Goal: Task Accomplishment & Management: Manage account settings

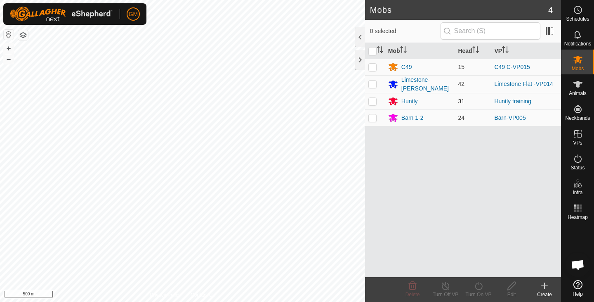
click at [372, 101] on p-checkbox at bounding box center [373, 101] width 8 height 7
checkbox input "true"
click at [7, 48] on button "+" at bounding box center [9, 48] width 10 height 10
click at [11, 48] on button "+" at bounding box center [9, 48] width 10 height 10
click at [8, 48] on button "+" at bounding box center [9, 48] width 10 height 10
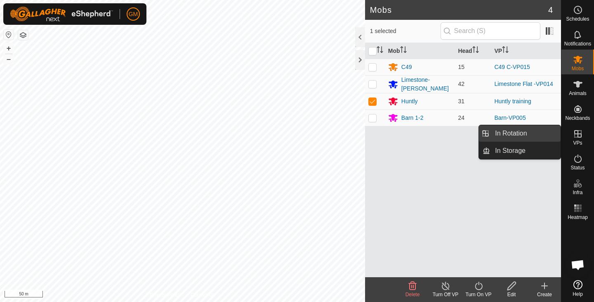
click at [536, 134] on link "In Rotation" at bounding box center [525, 133] width 71 height 17
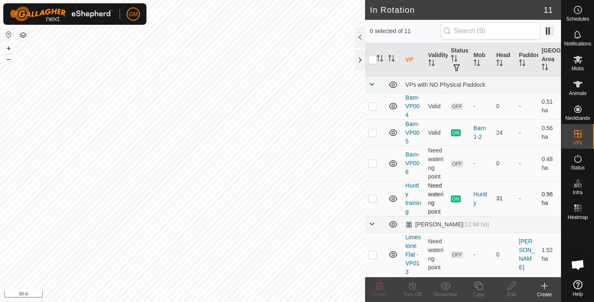
checkbox input "true"
click at [477, 284] on icon at bounding box center [479, 286] width 8 height 8
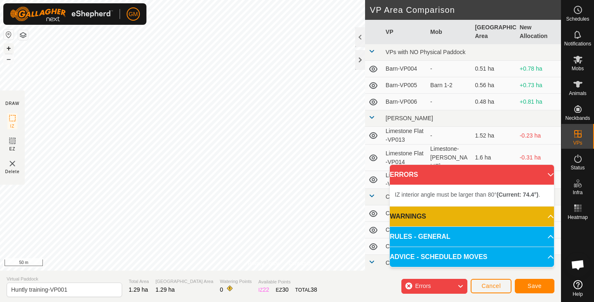
click at [7, 48] on button "+" at bounding box center [9, 48] width 10 height 10
click at [12, 142] on icon at bounding box center [12, 141] width 10 height 10
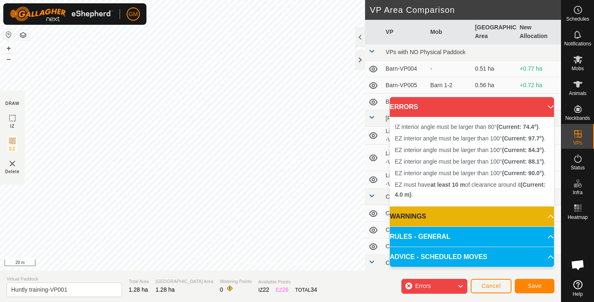
click at [461, 284] on icon at bounding box center [460, 286] width 7 height 11
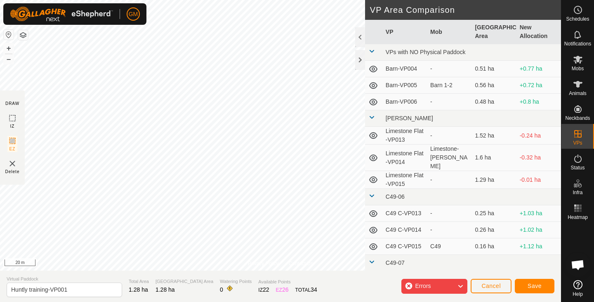
click at [12, 162] on img at bounding box center [12, 164] width 10 height 10
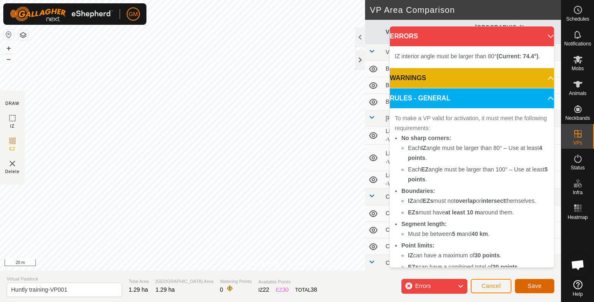
click at [528, 288] on button "Save" at bounding box center [535, 286] width 40 height 14
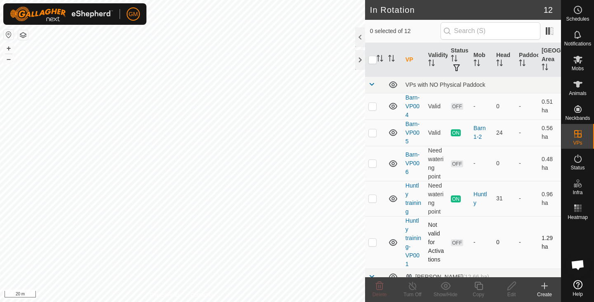
checkbox input "true"
click at [512, 286] on icon at bounding box center [512, 286] width 10 height 10
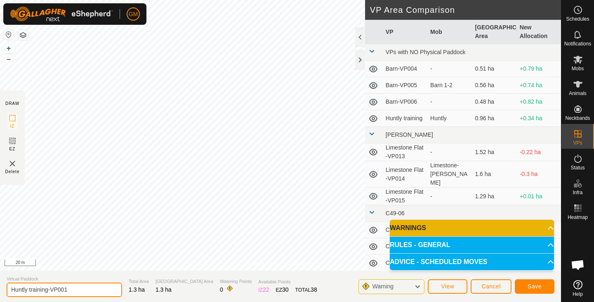
click at [70, 292] on input "Huntly training-VP001" at bounding box center [65, 289] width 116 height 14
type input "Huntly training-VP001.5"
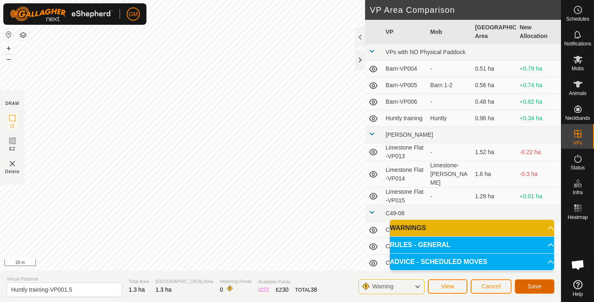
click at [535, 285] on span "Save" at bounding box center [535, 286] width 14 height 7
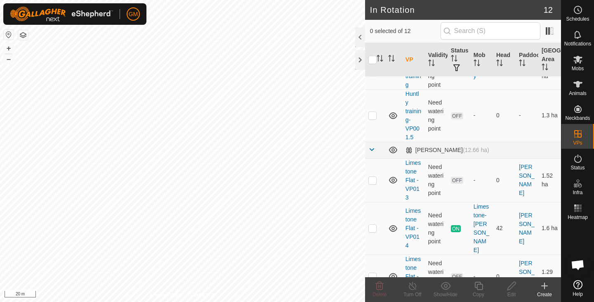
scroll to position [127, 0]
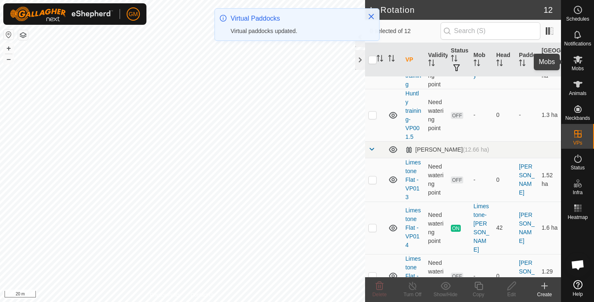
click at [581, 58] on icon at bounding box center [578, 60] width 9 height 8
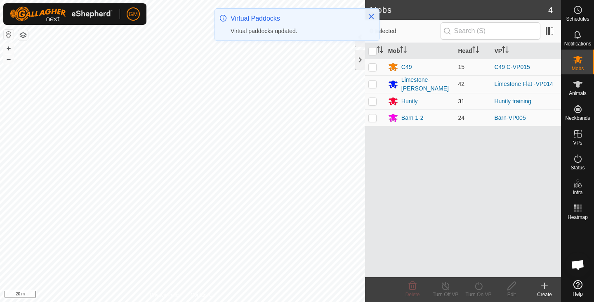
click at [377, 97] on td at bounding box center [375, 101] width 20 height 17
checkbox input "true"
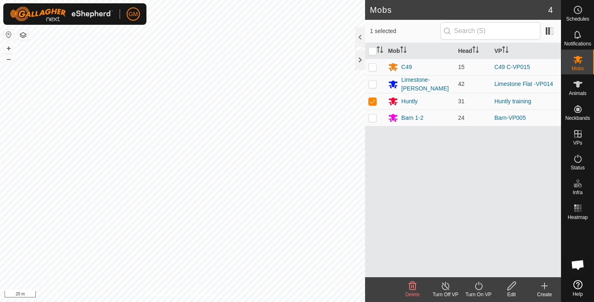
click at [478, 287] on icon at bounding box center [479, 286] width 10 height 10
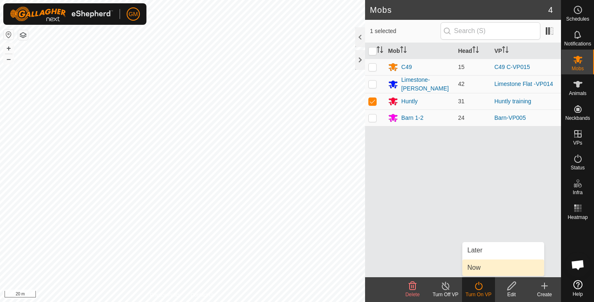
click at [474, 269] on link "Now" at bounding box center [504, 267] width 82 height 17
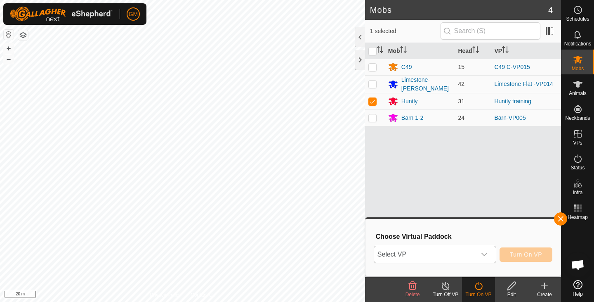
click at [487, 254] on icon "dropdown trigger" at bounding box center [484, 254] width 7 height 7
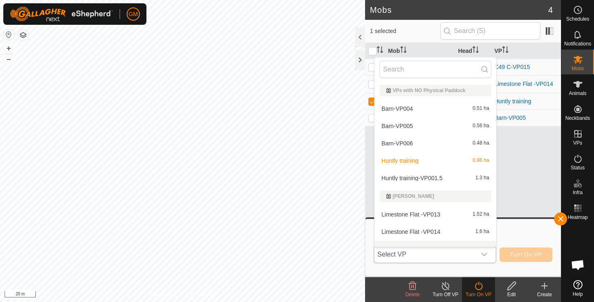
scroll to position [11, 0]
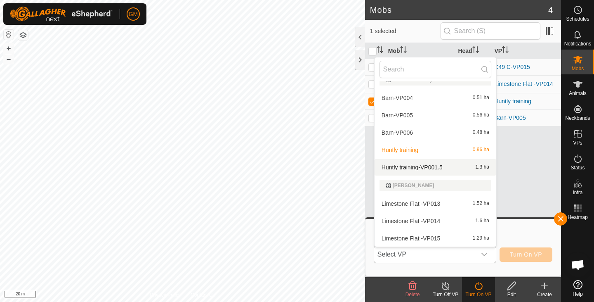
click at [471, 165] on li "Huntly training-VP001.5 1.3 ha" at bounding box center [436, 167] width 122 height 17
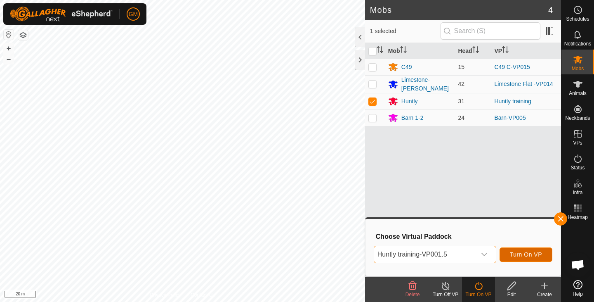
click at [520, 253] on span "Turn On VP" at bounding box center [526, 254] width 32 height 7
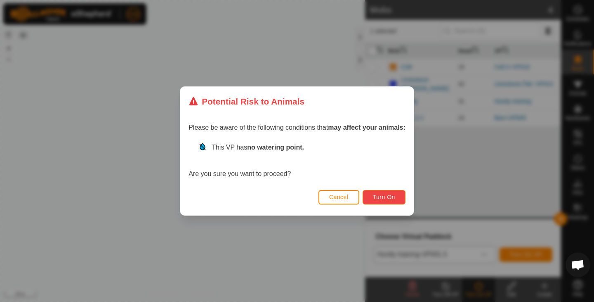
click at [384, 195] on span "Turn On" at bounding box center [384, 197] width 22 height 7
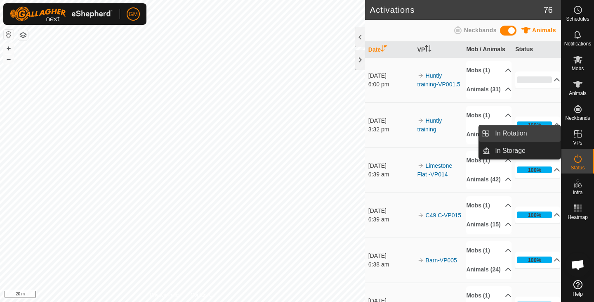
click at [508, 134] on link "In Rotation" at bounding box center [525, 133] width 71 height 17
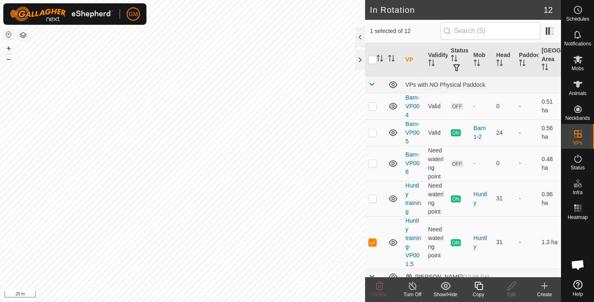
click at [478, 287] on icon at bounding box center [479, 286] width 10 height 10
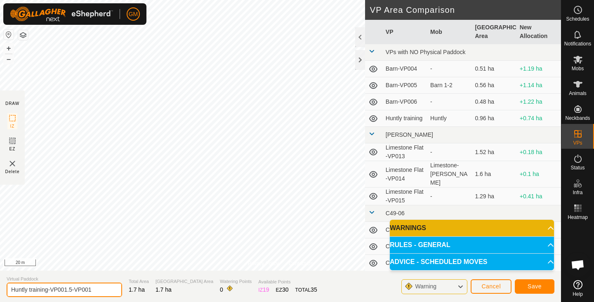
click at [74, 290] on input "Huntly training-VP001.5-VP001" at bounding box center [65, 289] width 116 height 14
type input "Huntly training-VP002"
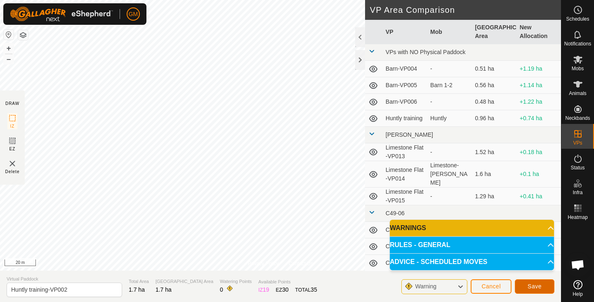
click at [542, 282] on button "Save" at bounding box center [535, 286] width 40 height 14
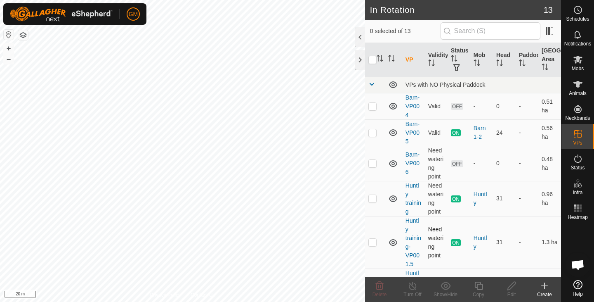
checkbox input "true"
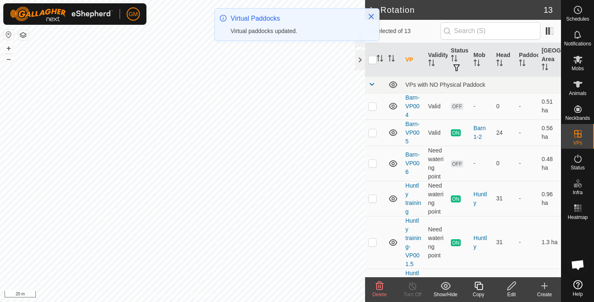
click at [481, 287] on icon at bounding box center [479, 286] width 10 height 10
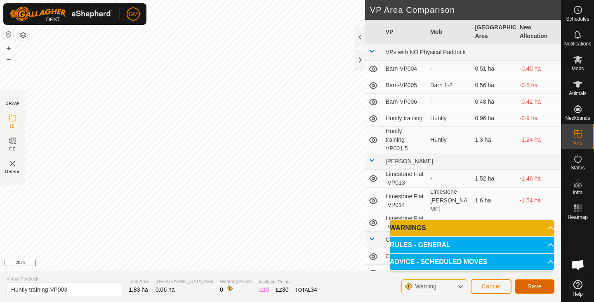
click at [534, 285] on span "Save" at bounding box center [535, 286] width 14 height 7
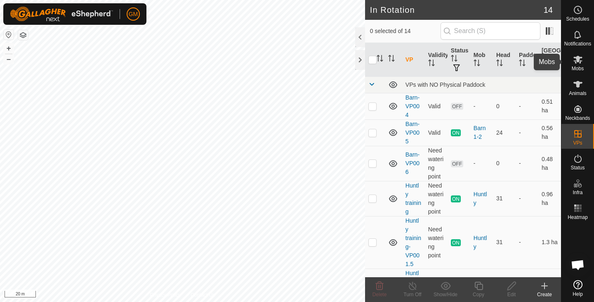
click at [574, 62] on icon at bounding box center [578, 59] width 10 height 10
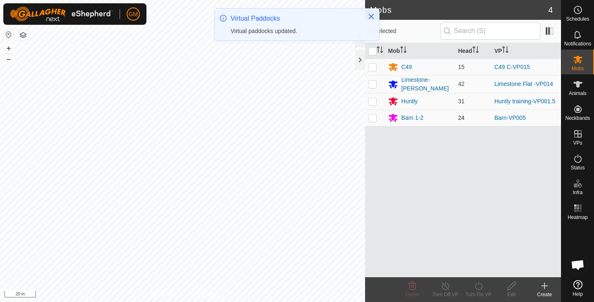
click at [374, 116] on p-checkbox at bounding box center [373, 117] width 8 height 7
checkbox input "true"
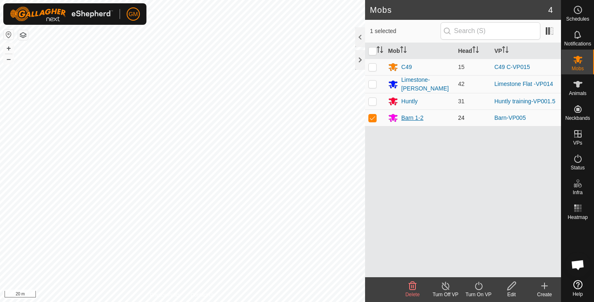
click at [403, 116] on div "Barn 1-2" at bounding box center [413, 118] width 22 height 9
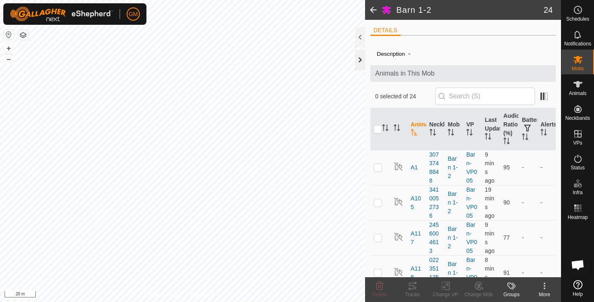
click at [360, 59] on div at bounding box center [360, 60] width 10 height 20
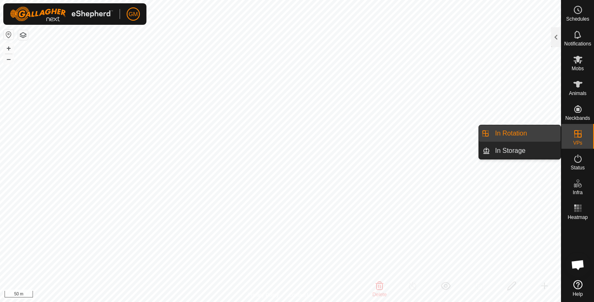
click at [501, 135] on link "In Rotation" at bounding box center [525, 133] width 71 height 17
click at [498, 136] on link "In Rotation" at bounding box center [525, 133] width 71 height 17
click at [509, 131] on link "In Rotation" at bounding box center [525, 133] width 71 height 17
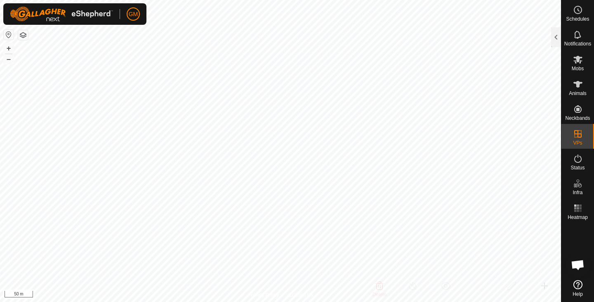
checkbox input "true"
click at [575, 64] on es-mob-svg-icon at bounding box center [578, 59] width 15 height 13
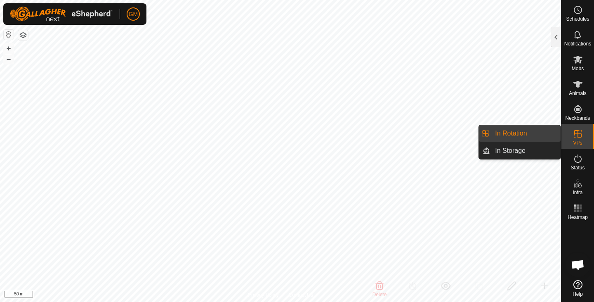
click at [519, 135] on link "In Rotation" at bounding box center [525, 133] width 71 height 17
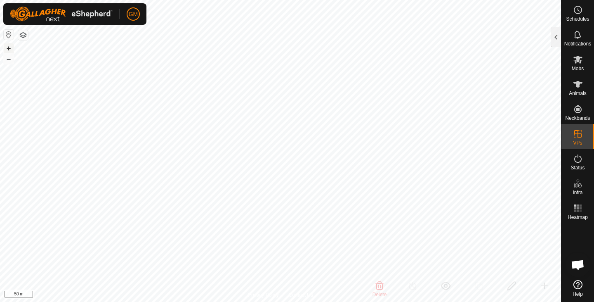
click at [9, 51] on button "+" at bounding box center [9, 48] width 10 height 10
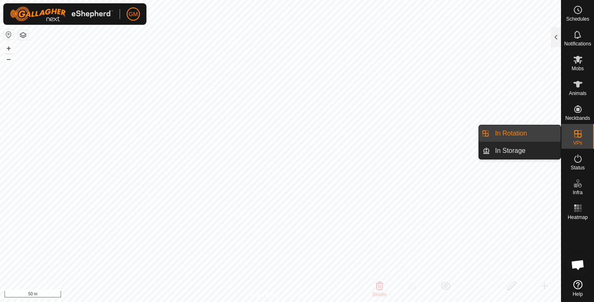
click at [484, 133] on li "In Rotation" at bounding box center [520, 133] width 82 height 17
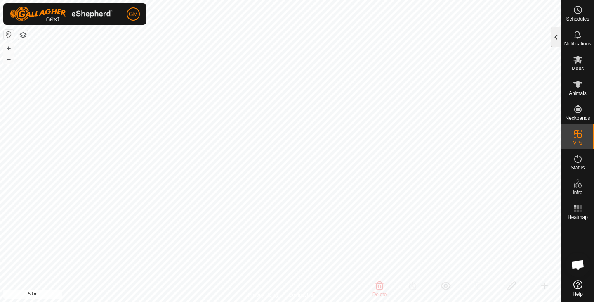
click at [560, 33] on div at bounding box center [557, 37] width 10 height 20
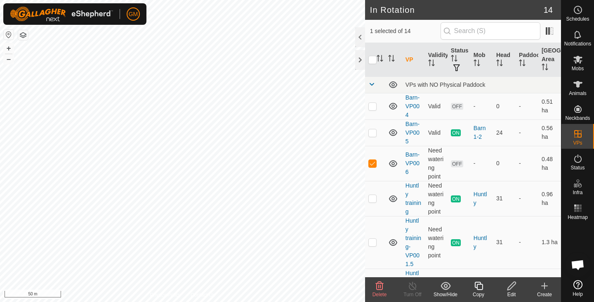
click at [514, 285] on icon at bounding box center [512, 286] width 8 height 8
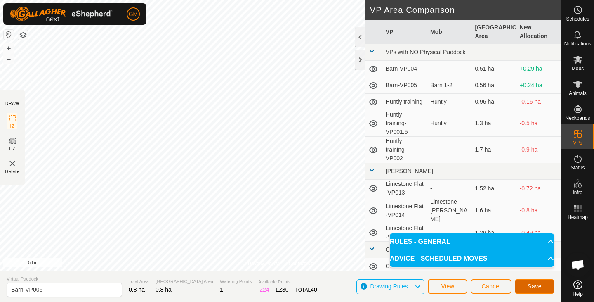
click at [528, 287] on button "Save" at bounding box center [535, 286] width 40 height 14
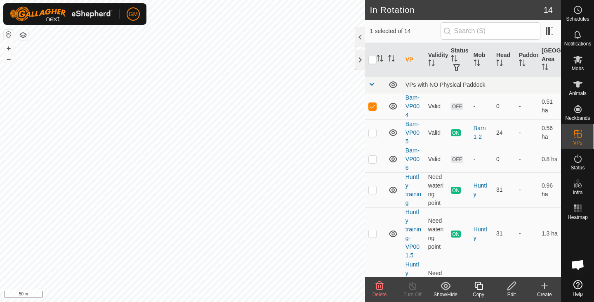
click at [383, 291] on span "Delete" at bounding box center [380, 294] width 14 height 6
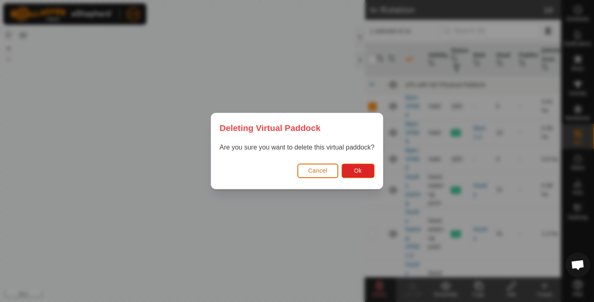
click at [383, 291] on div "Deleting Virtual Paddock Are you sure you want to delete this virtual paddock? …" at bounding box center [297, 151] width 594 height 302
click at [364, 170] on button "Ok" at bounding box center [358, 170] width 33 height 14
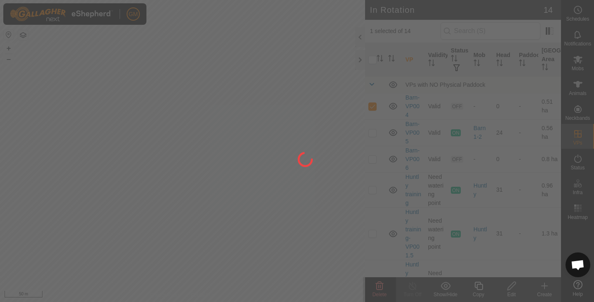
checkbox input "false"
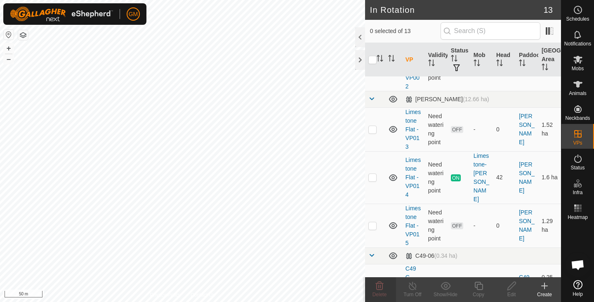
scroll to position [195, 0]
click at [372, 173] on p-checkbox at bounding box center [373, 176] width 8 height 7
checkbox input "true"
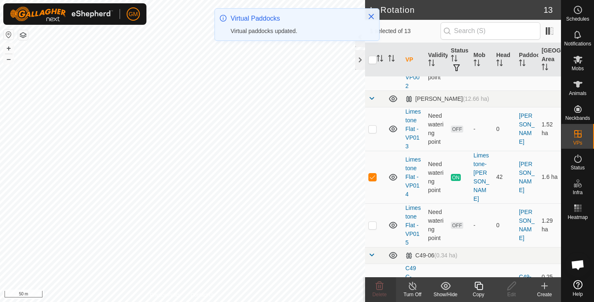
click at [372, 174] on p-checkbox at bounding box center [373, 176] width 8 height 7
checkbox input "false"
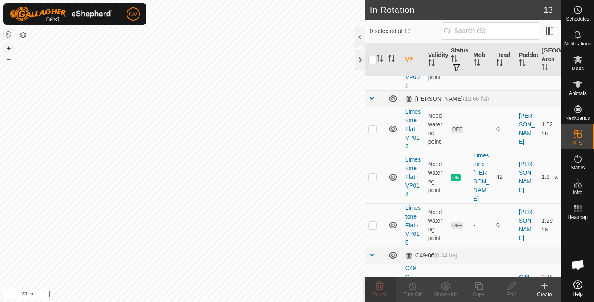
click at [10, 46] on button "+" at bounding box center [9, 48] width 10 height 10
drag, startPoint x: 10, startPoint y: 46, endPoint x: 6, endPoint y: 49, distance: 5.4
click at [6, 49] on button "+" at bounding box center [9, 48] width 10 height 10
click at [381, 287] on icon at bounding box center [380, 286] width 10 height 10
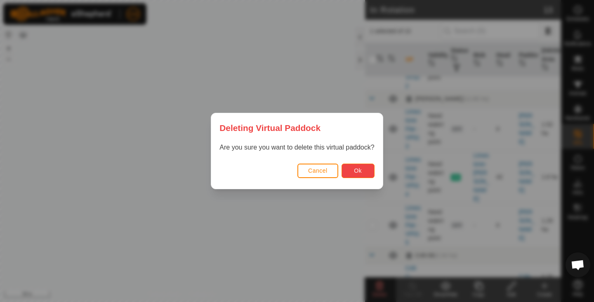
click at [358, 170] on span "Ok" at bounding box center [358, 170] width 8 height 7
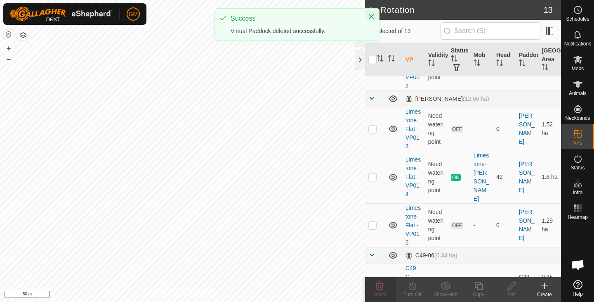
checkbox input "false"
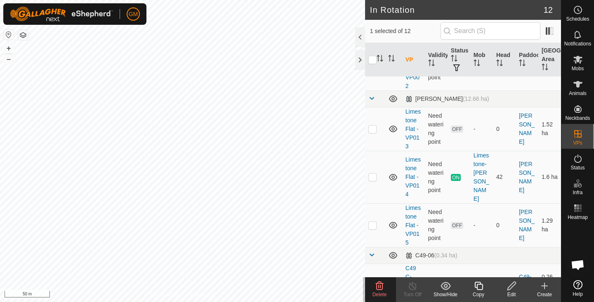
click at [382, 285] on icon at bounding box center [380, 286] width 10 height 10
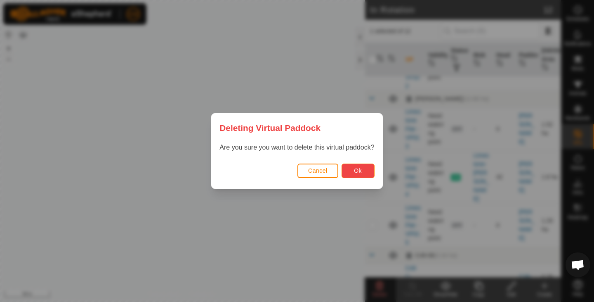
click at [354, 172] on span "Ok" at bounding box center [358, 170] width 8 height 7
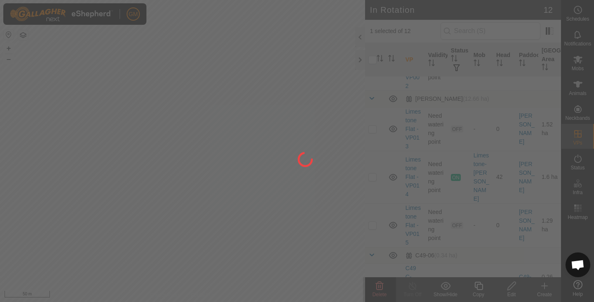
checkbox input "false"
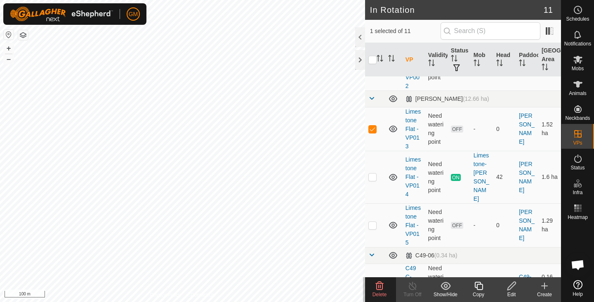
click at [381, 289] on icon at bounding box center [380, 286] width 10 height 10
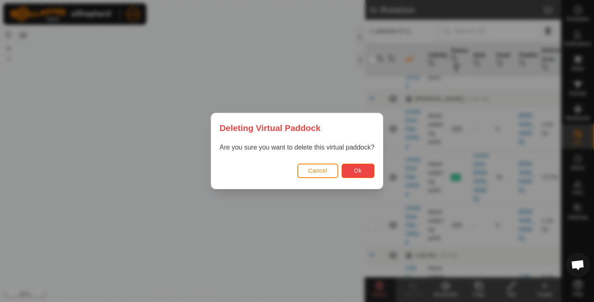
click at [353, 171] on button "Ok" at bounding box center [358, 170] width 33 height 14
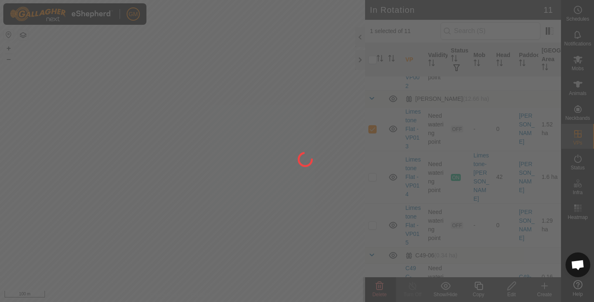
checkbox input "false"
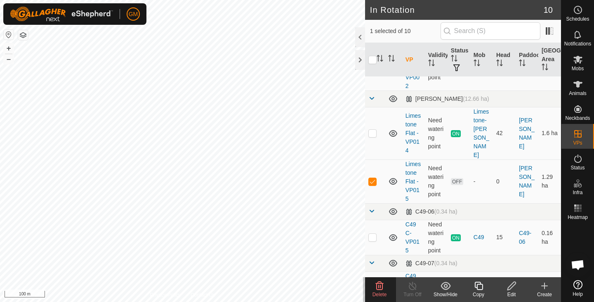
checkbox input "false"
